Goal: Task Accomplishment & Management: Complete application form

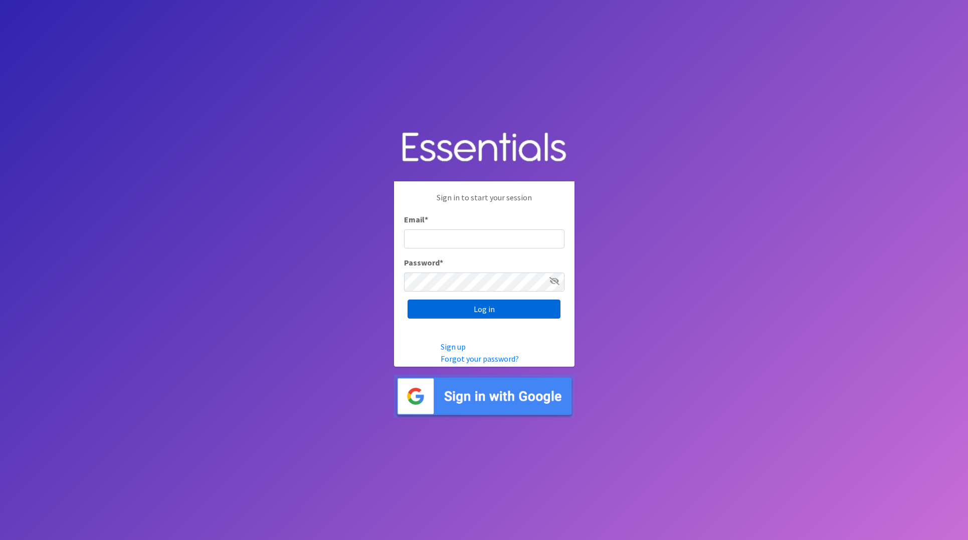
type input "[EMAIL_ADDRESS][DOMAIN_NAME]"
click at [464, 314] on input "Log in" at bounding box center [483, 309] width 153 height 19
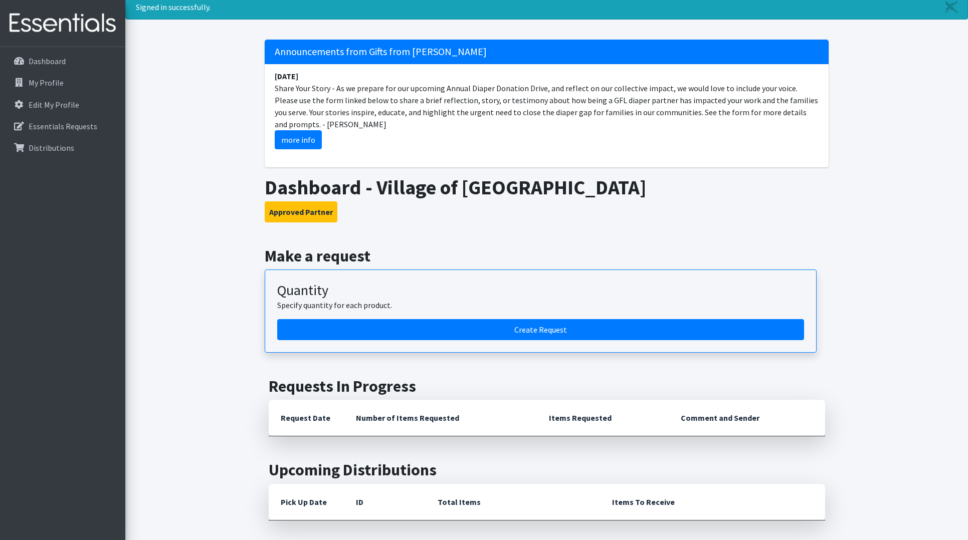
scroll to position [100, 0]
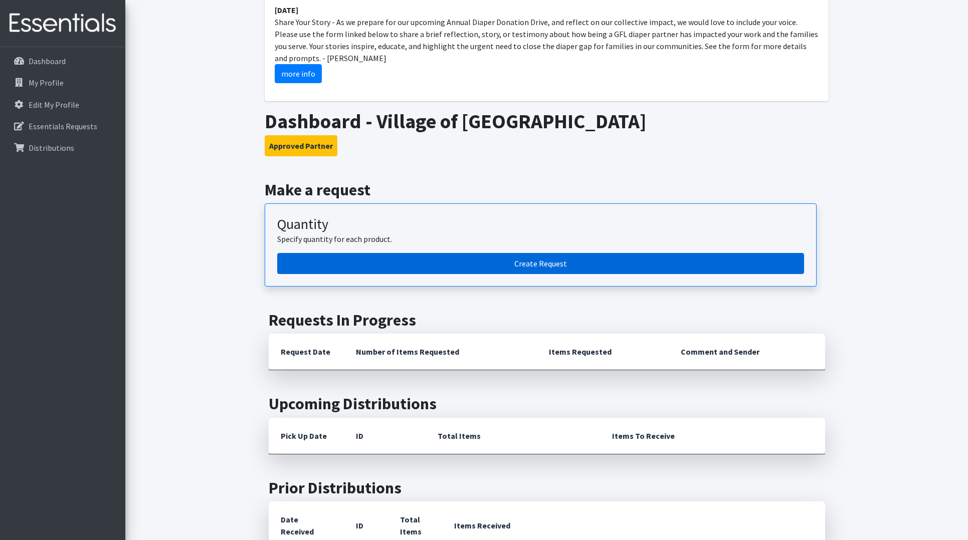
click at [417, 260] on link "Create Request" at bounding box center [540, 263] width 527 height 21
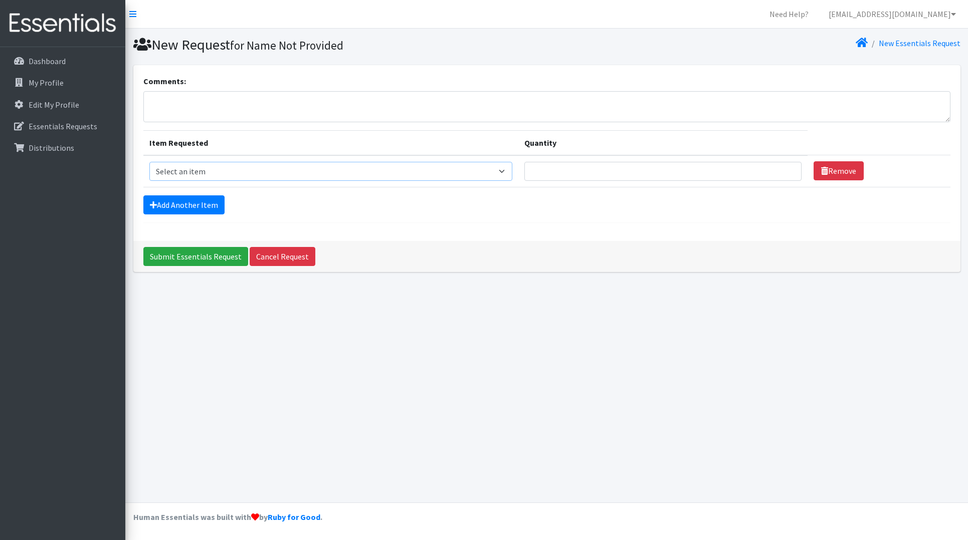
click at [264, 171] on select "Select an item 2/3 T pull-up package 3/4 T pull-up package 4/5 T pull-up packag…" at bounding box center [330, 171] width 363 height 19
select select "15148"
click at [149, 162] on select "Select an item 2/3 T pull-up package 3/4 T pull-up package 4/5 T pull-up packag…" at bounding box center [330, 171] width 363 height 19
click at [648, 167] on input "Quantity" at bounding box center [662, 171] width 277 height 19
type input "1"
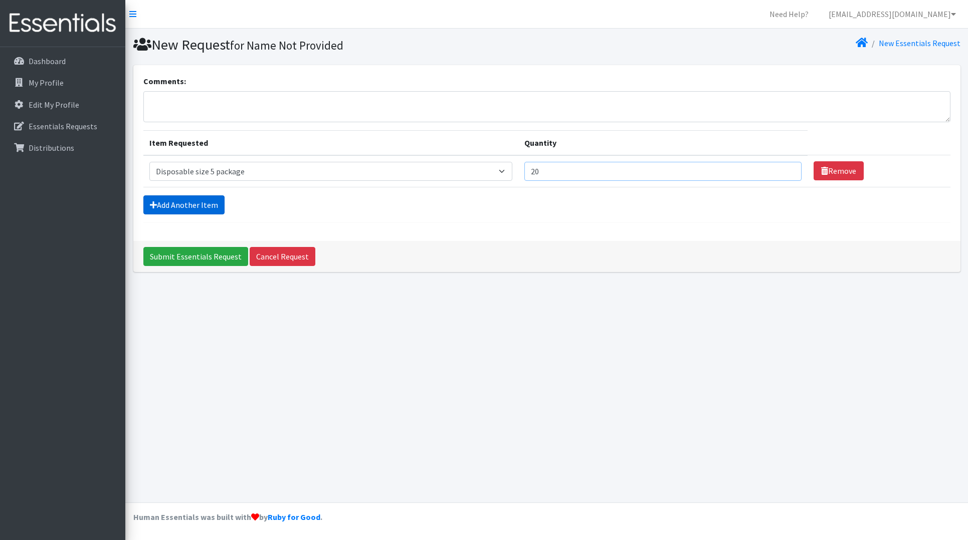
type input "20"
click at [174, 197] on link "Add Another Item" at bounding box center [183, 204] width 81 height 19
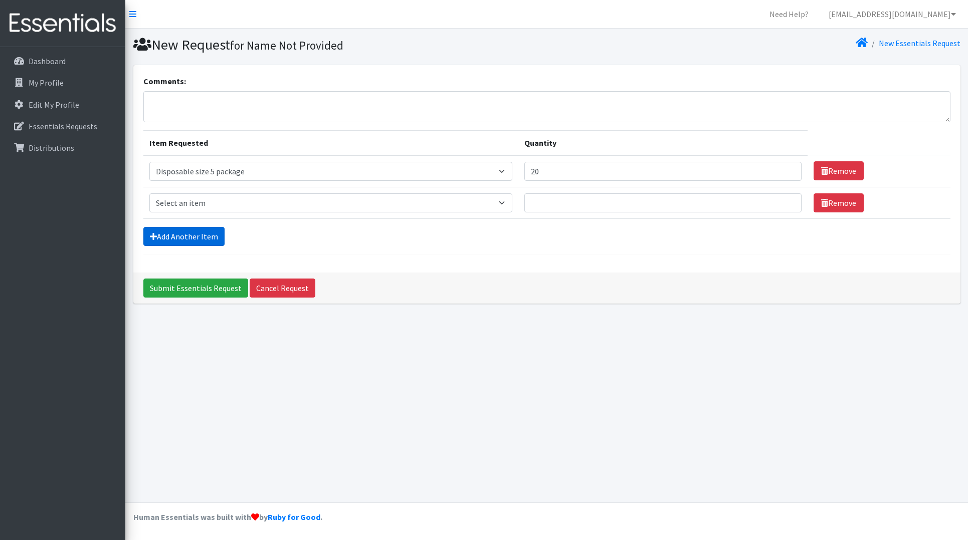
scroll to position [9, 0]
click at [195, 193] on select "Select an item 2/3 T pull-up package 3/4 T pull-up package 4/5 T pull-up packag…" at bounding box center [330, 202] width 363 height 19
select select "15155"
click at [149, 193] on select "Select an item 2/3 T pull-up package 3/4 T pull-up package 4/5 T pull-up packag…" at bounding box center [330, 202] width 363 height 19
click at [554, 193] on input "Quantity" at bounding box center [662, 202] width 277 height 19
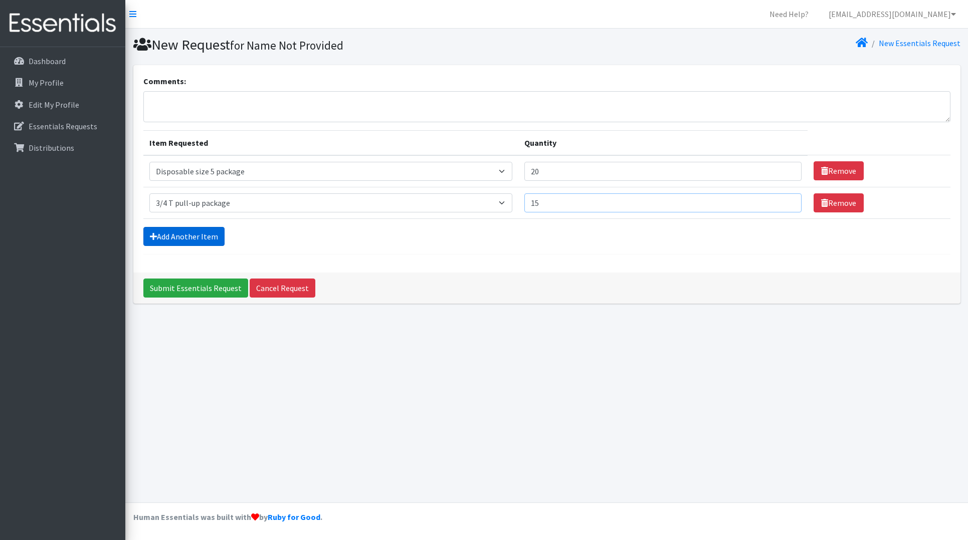
type input "15"
click at [172, 227] on link "Add Another Item" at bounding box center [183, 236] width 81 height 19
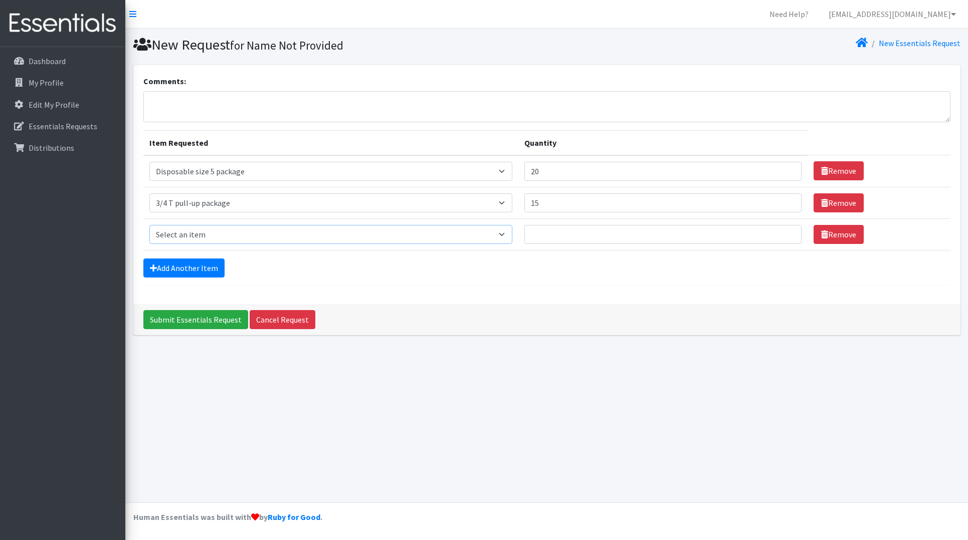
click at [206, 225] on select "Select an item 2/3 T pull-up package 3/4 T pull-up package 4/5 T pull-up packag…" at bounding box center [330, 234] width 363 height 19
select select "15156"
click at [149, 225] on select "Select an item 2/3 T pull-up package 3/4 T pull-up package 4/5 T pull-up packag…" at bounding box center [330, 234] width 363 height 19
click at [596, 229] on input "Quantity" at bounding box center [662, 234] width 277 height 19
type input "15"
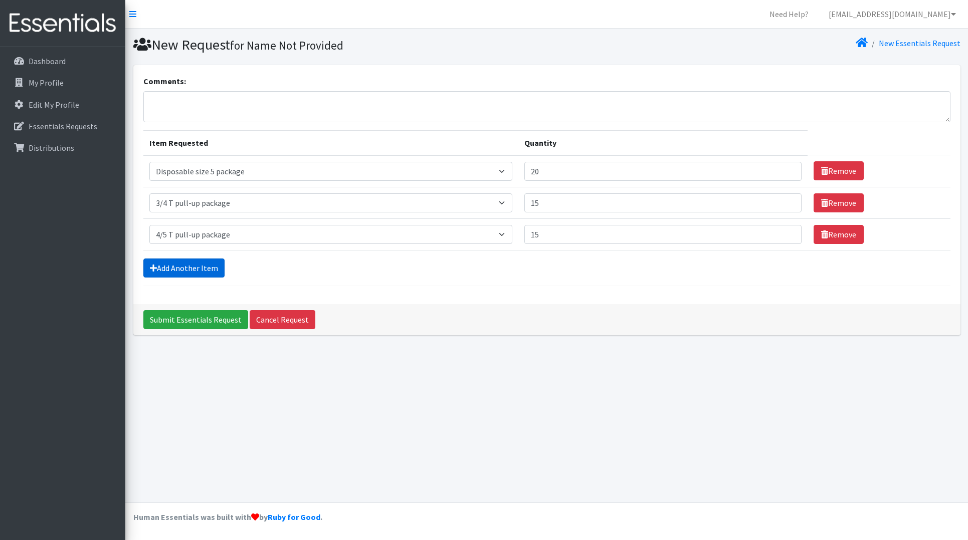
click at [183, 265] on link "Add Another Item" at bounding box center [183, 268] width 81 height 19
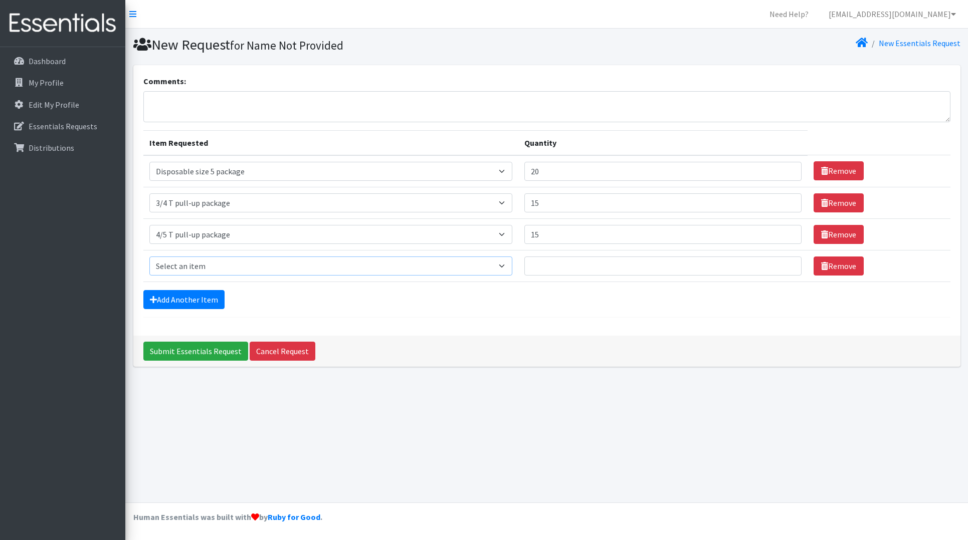
click at [222, 257] on select "Select an item 2/3 T pull-up package 3/4 T pull-up package 4/5 T pull-up packag…" at bounding box center [330, 266] width 363 height 19
drag, startPoint x: 530, startPoint y: 226, endPoint x: 514, endPoint y: 228, distance: 15.7
click at [518, 228] on td "Quantity 15" at bounding box center [662, 234] width 289 height 32
drag, startPoint x: 534, startPoint y: 194, endPoint x: 519, endPoint y: 191, distance: 14.8
click at [524, 193] on input "15" at bounding box center [662, 202] width 277 height 19
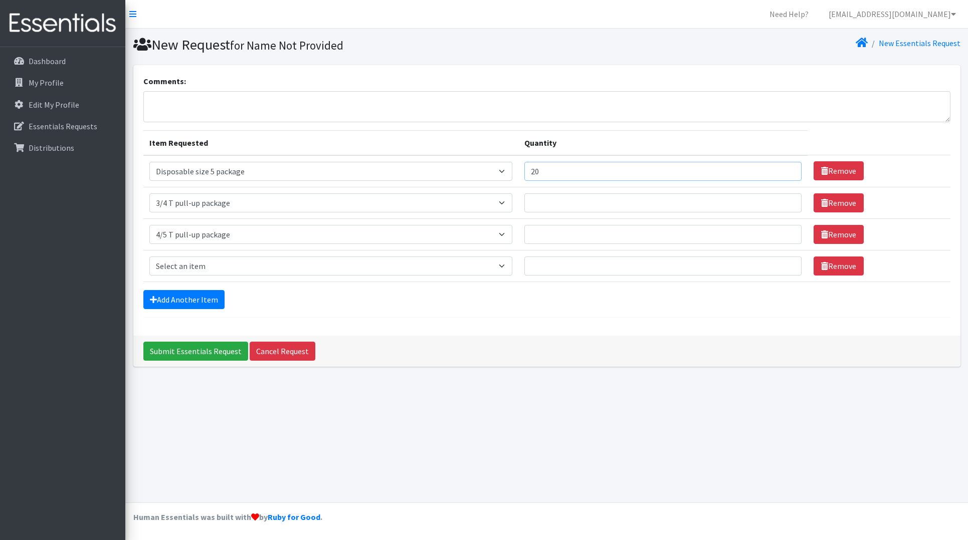
drag, startPoint x: 540, startPoint y: 164, endPoint x: 504, endPoint y: 167, distance: 36.2
click at [504, 167] on tr "Item Requested Select an item 2/3 T pull-up package 3/4 T pull-up package 4/5 T…" at bounding box center [546, 171] width 807 height 32
click at [418, 426] on div "New Request for Name Not Provided New Essentials Request Comments: Item Request…" at bounding box center [546, 266] width 842 height 474
